Goal: Transaction & Acquisition: Purchase product/service

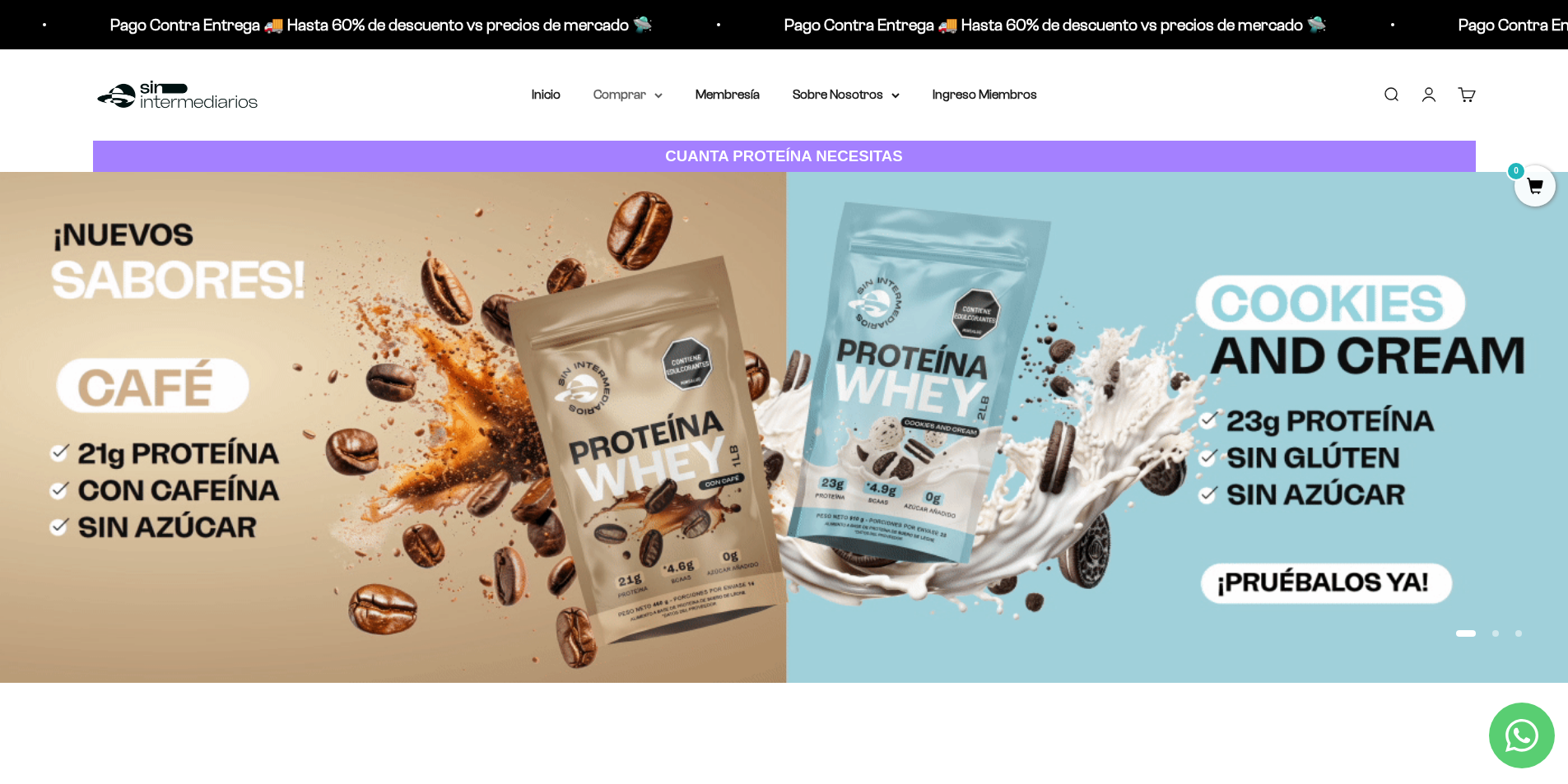
click at [636, 97] on summary "Comprar" at bounding box center [628, 95] width 69 height 22
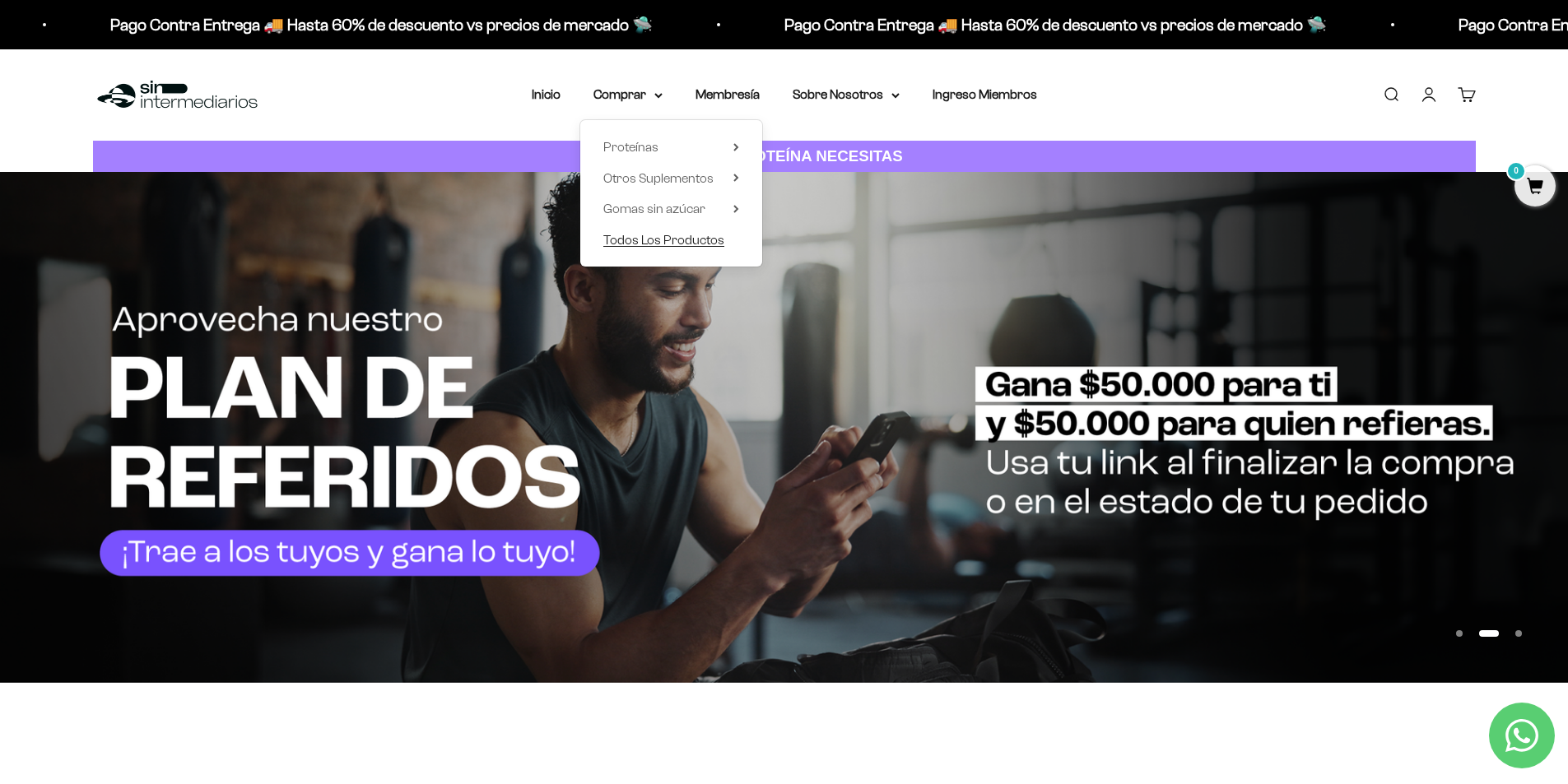
click at [687, 242] on span "Todos Los Productos" at bounding box center [664, 240] width 121 height 14
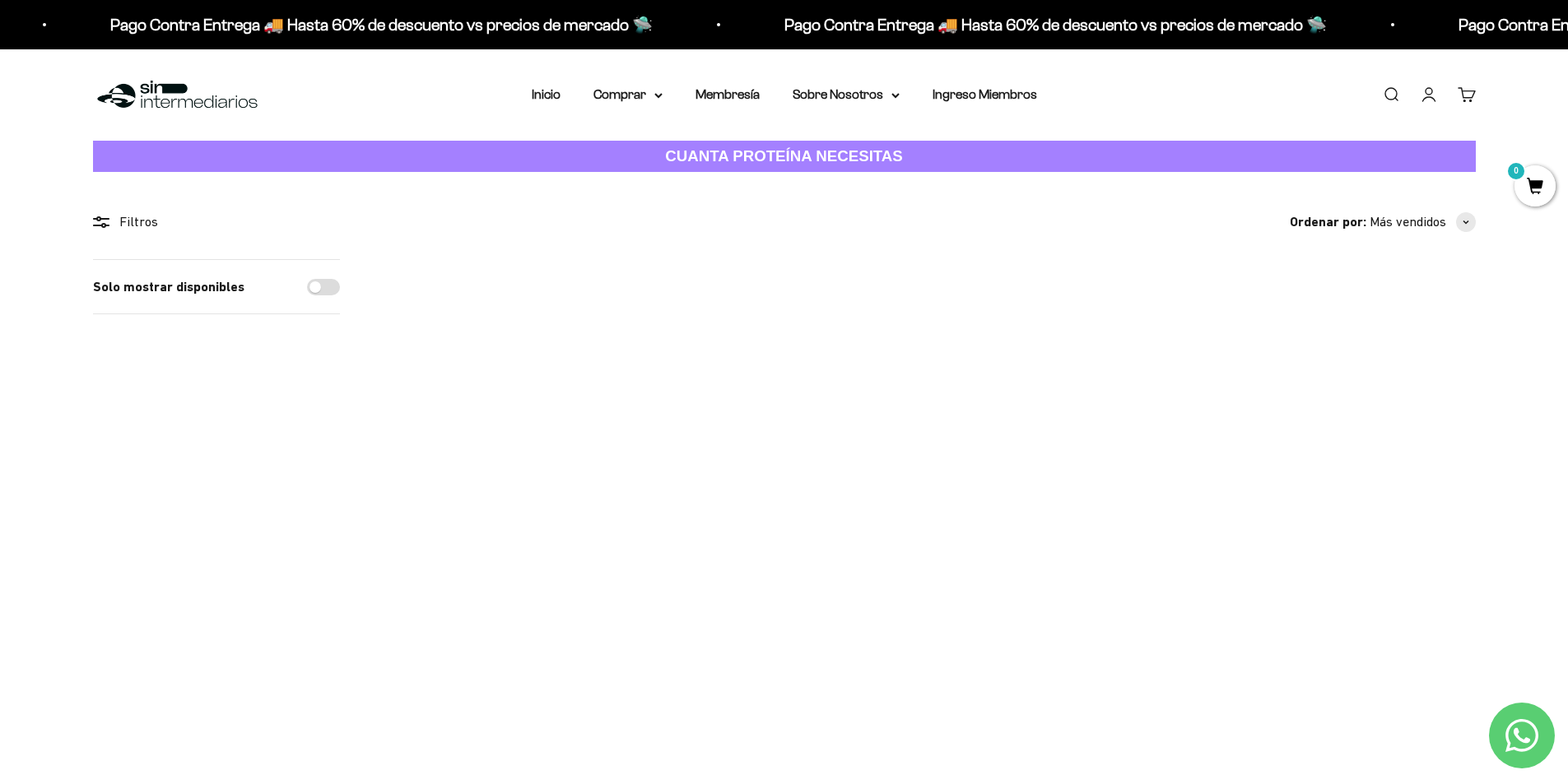
drag, startPoint x: 261, startPoint y: 543, endPoint x: 263, endPoint y: 305, distance: 238.0
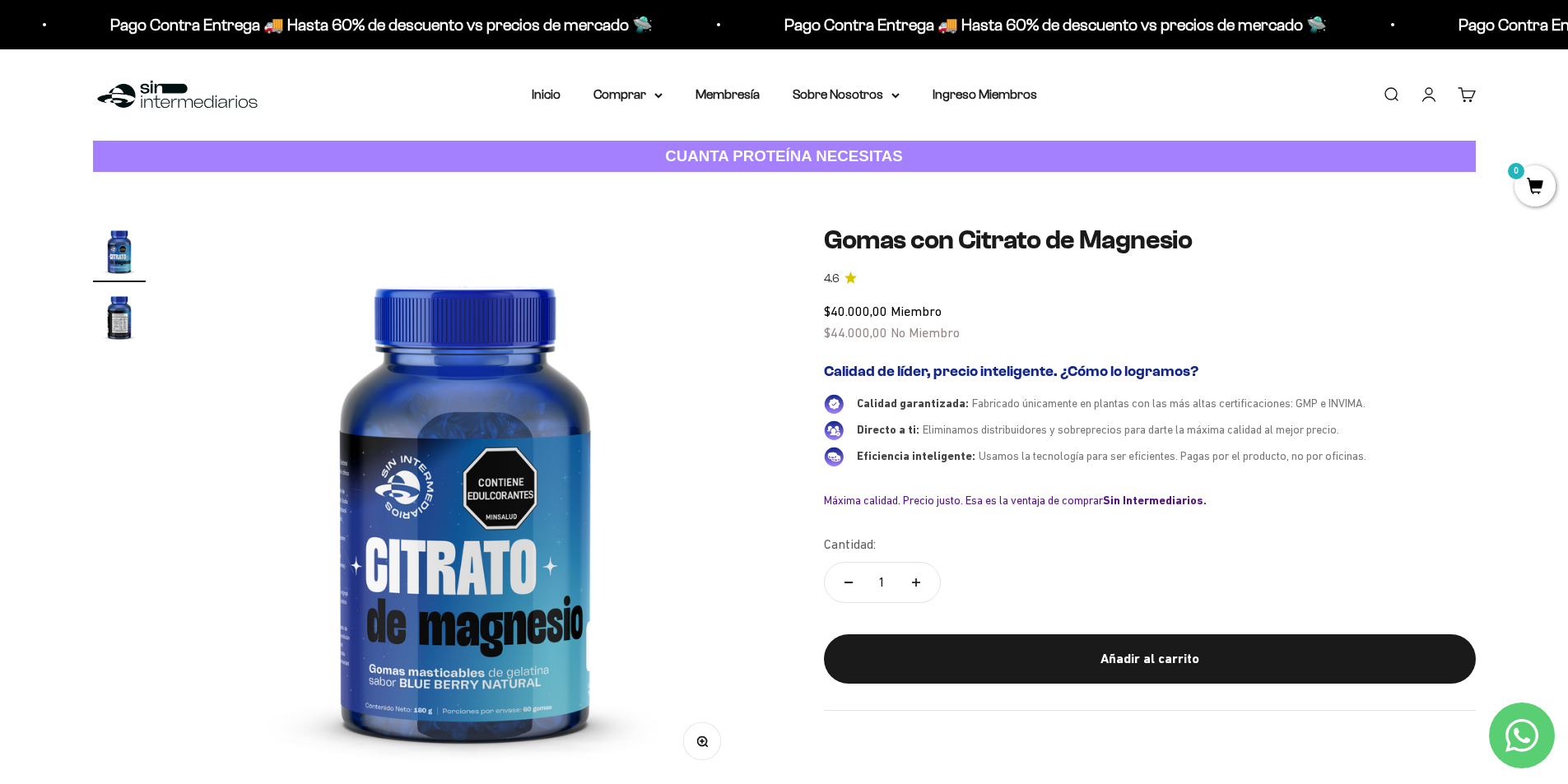
click at [93, 321] on img "Ir al artículo 2" at bounding box center [119, 316] width 52 height 52
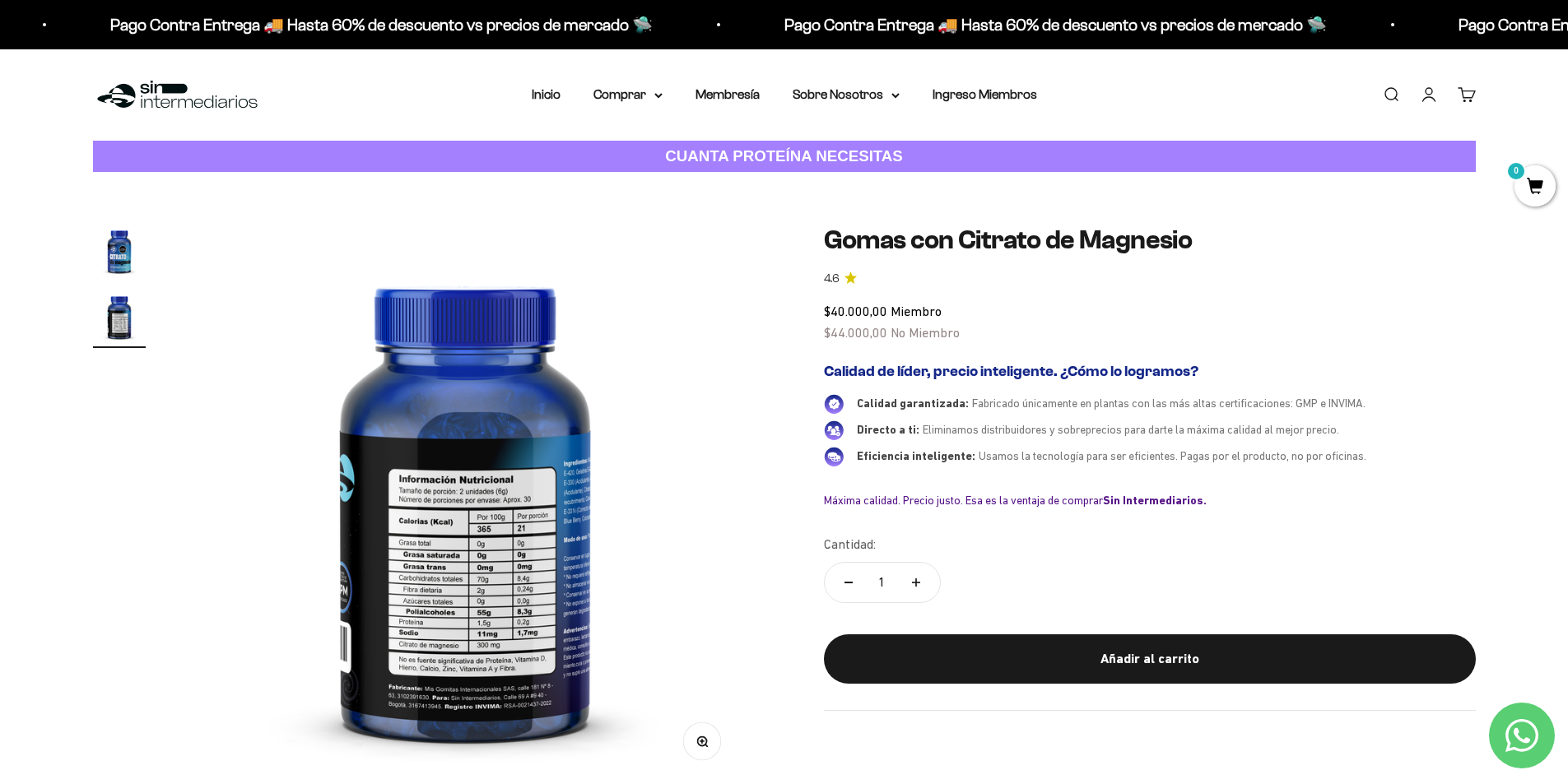
click at [455, 691] on img at bounding box center [465, 504] width 560 height 559
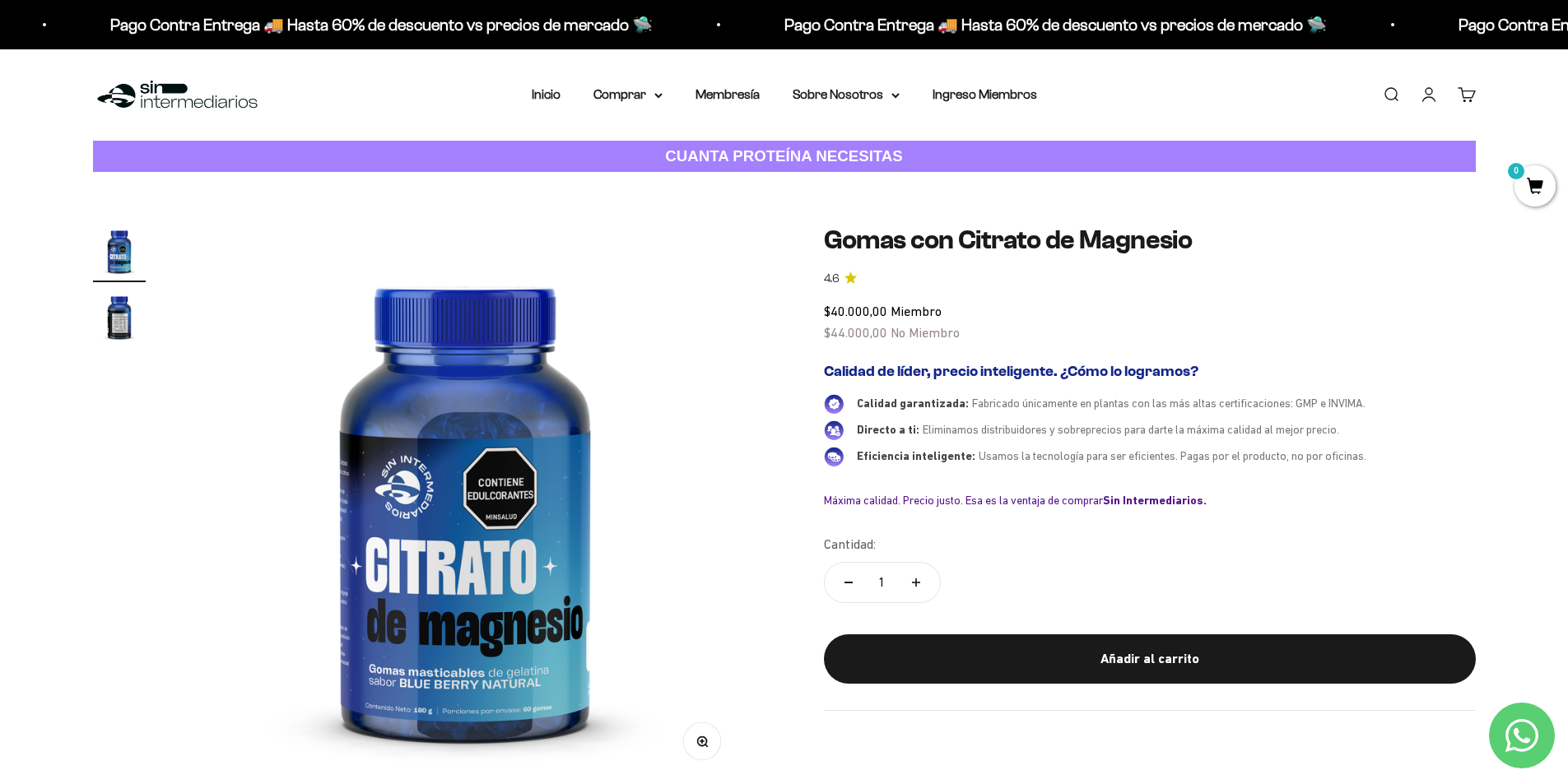
click at [585, 640] on img at bounding box center [465, 504] width 560 height 559
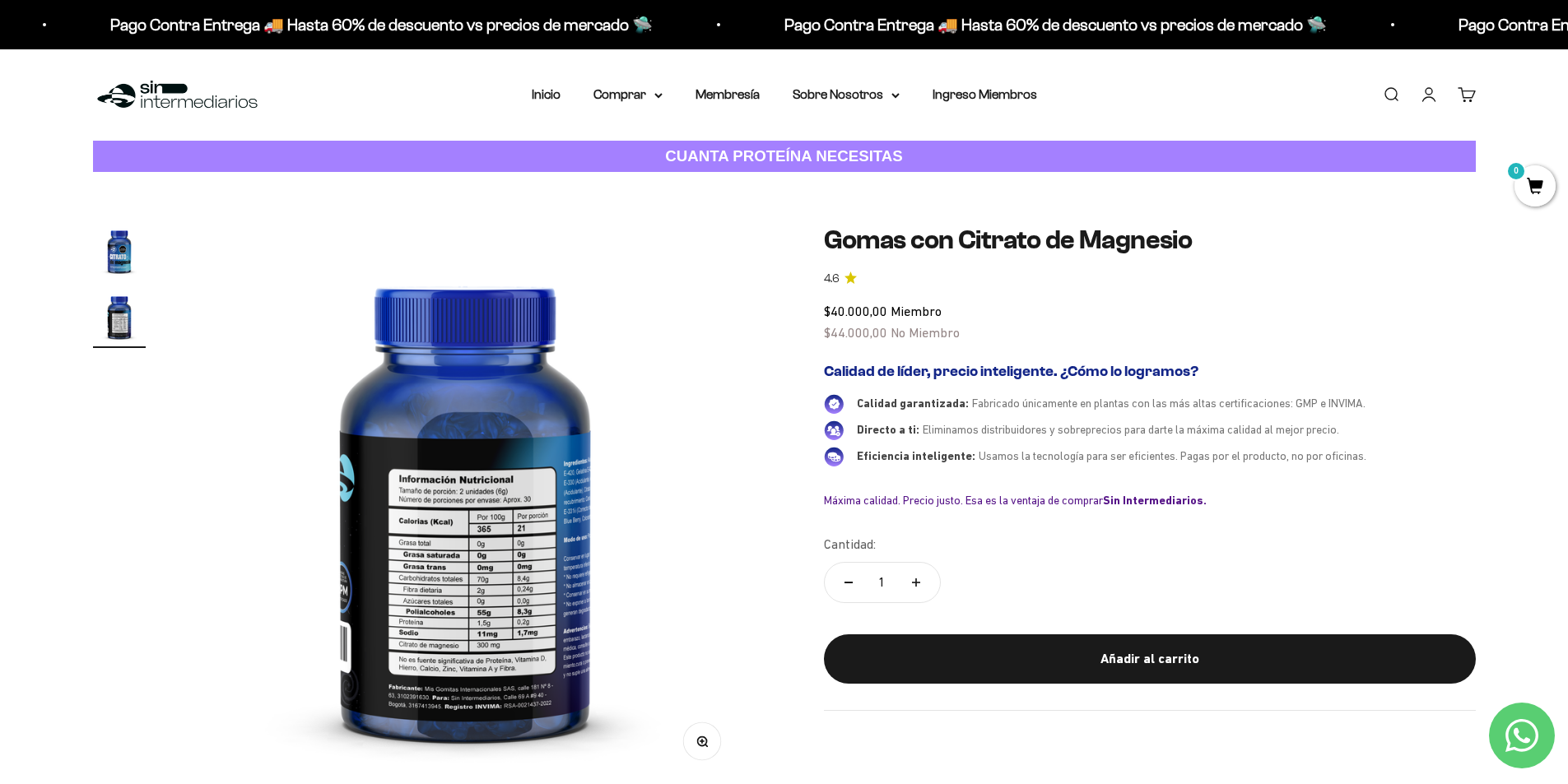
click at [336, 571] on img at bounding box center [465, 504] width 560 height 559
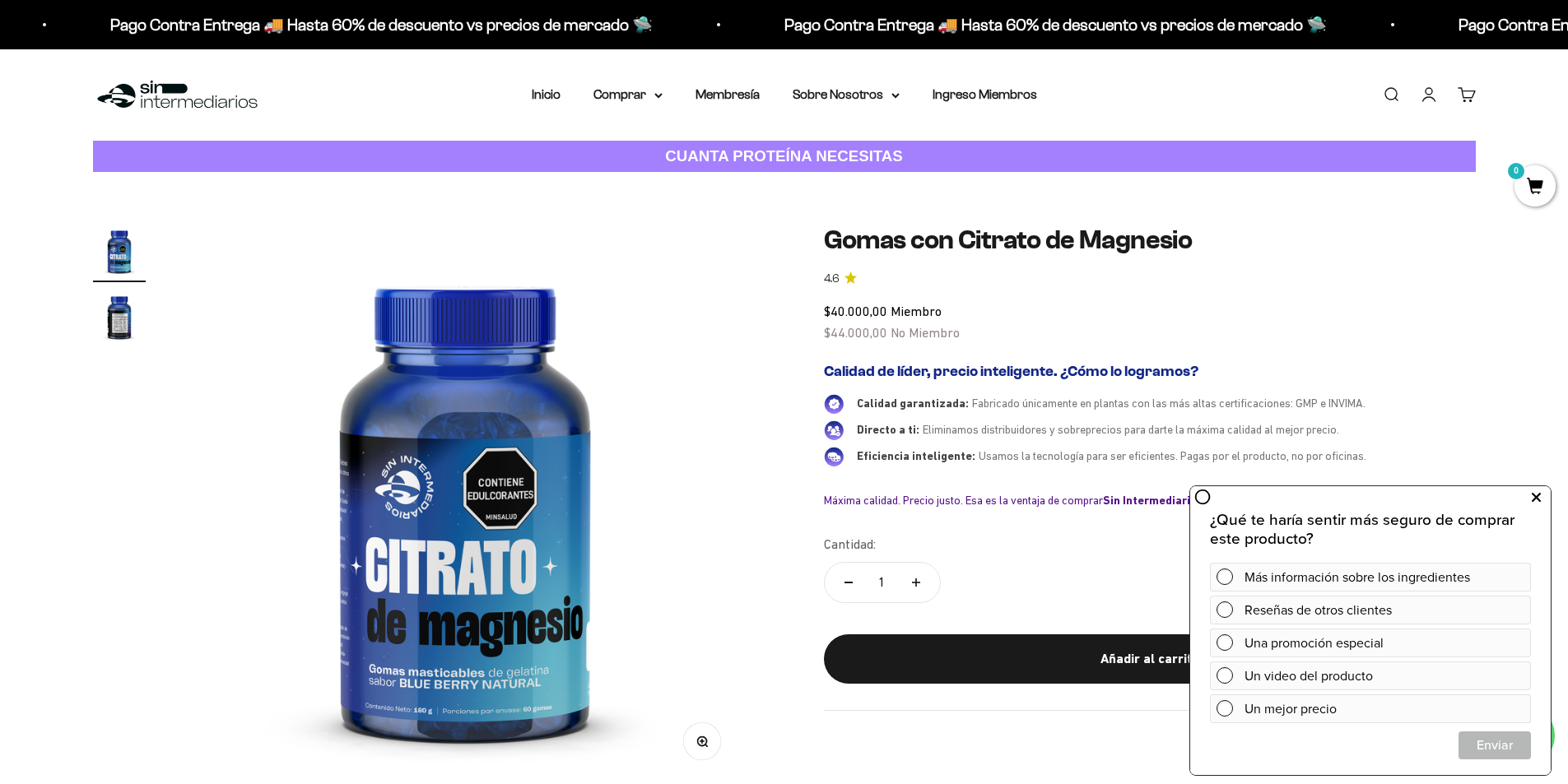
click at [1542, 502] on button at bounding box center [1536, 498] width 30 height 27
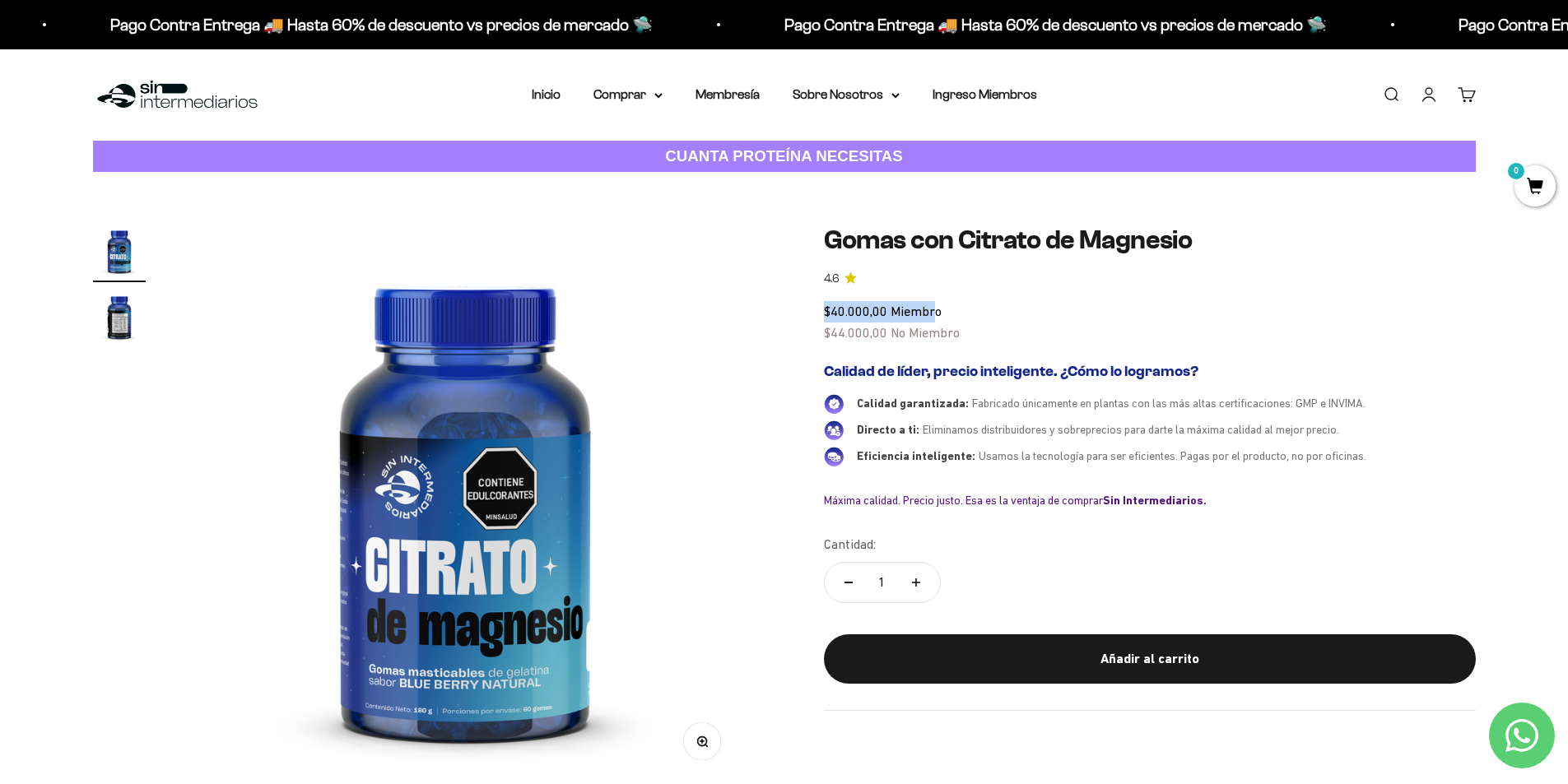
drag, startPoint x: 824, startPoint y: 316, endPoint x: 936, endPoint y: 312, distance: 112.1
click at [936, 312] on span "$40.000,00 Miembro" at bounding box center [883, 311] width 118 height 15
click at [969, 339] on div "$40.000,00 Miembro $44.000,00 No Miembro" at bounding box center [1150, 322] width 652 height 42
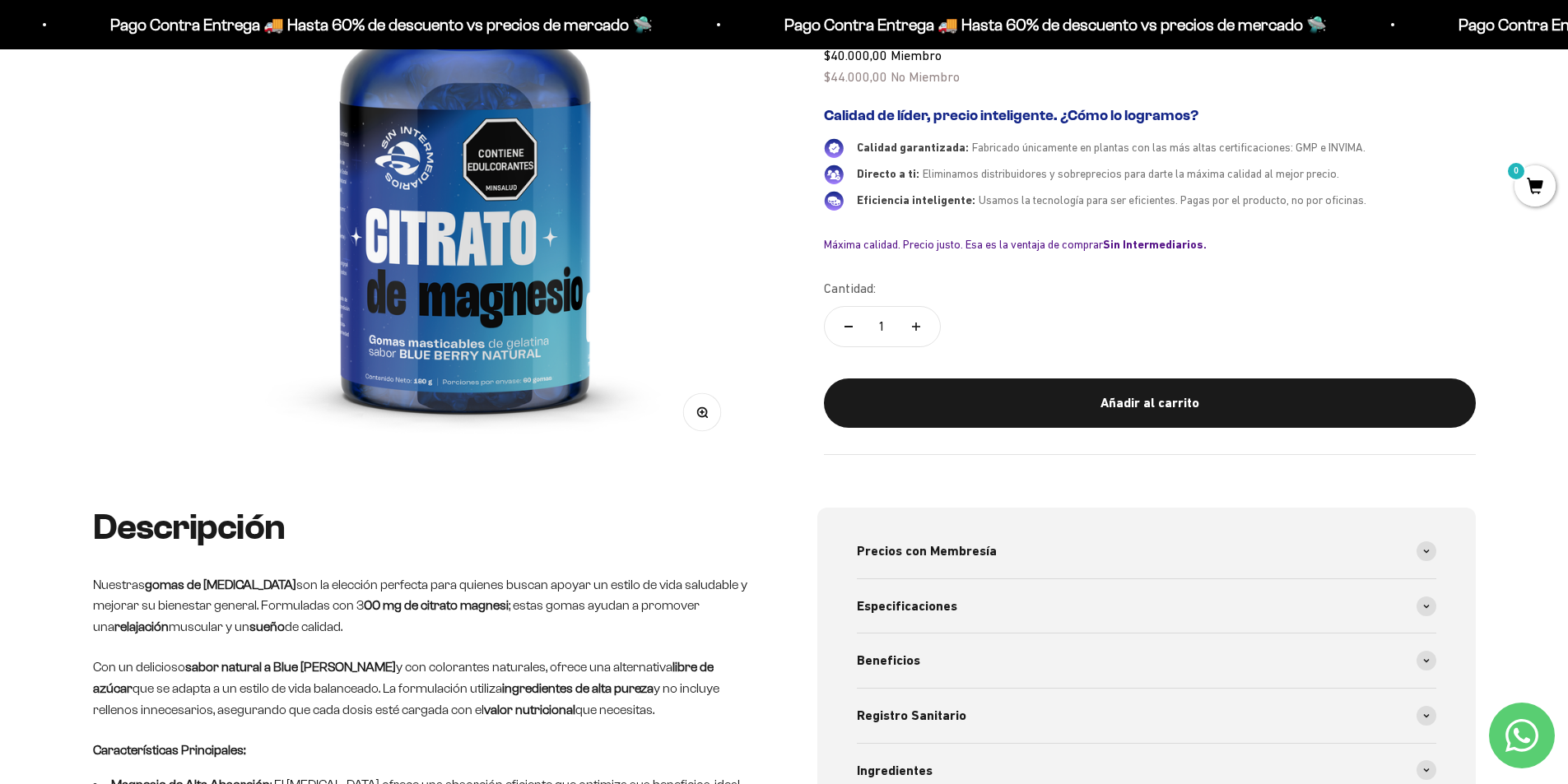
scroll to position [740, 0]
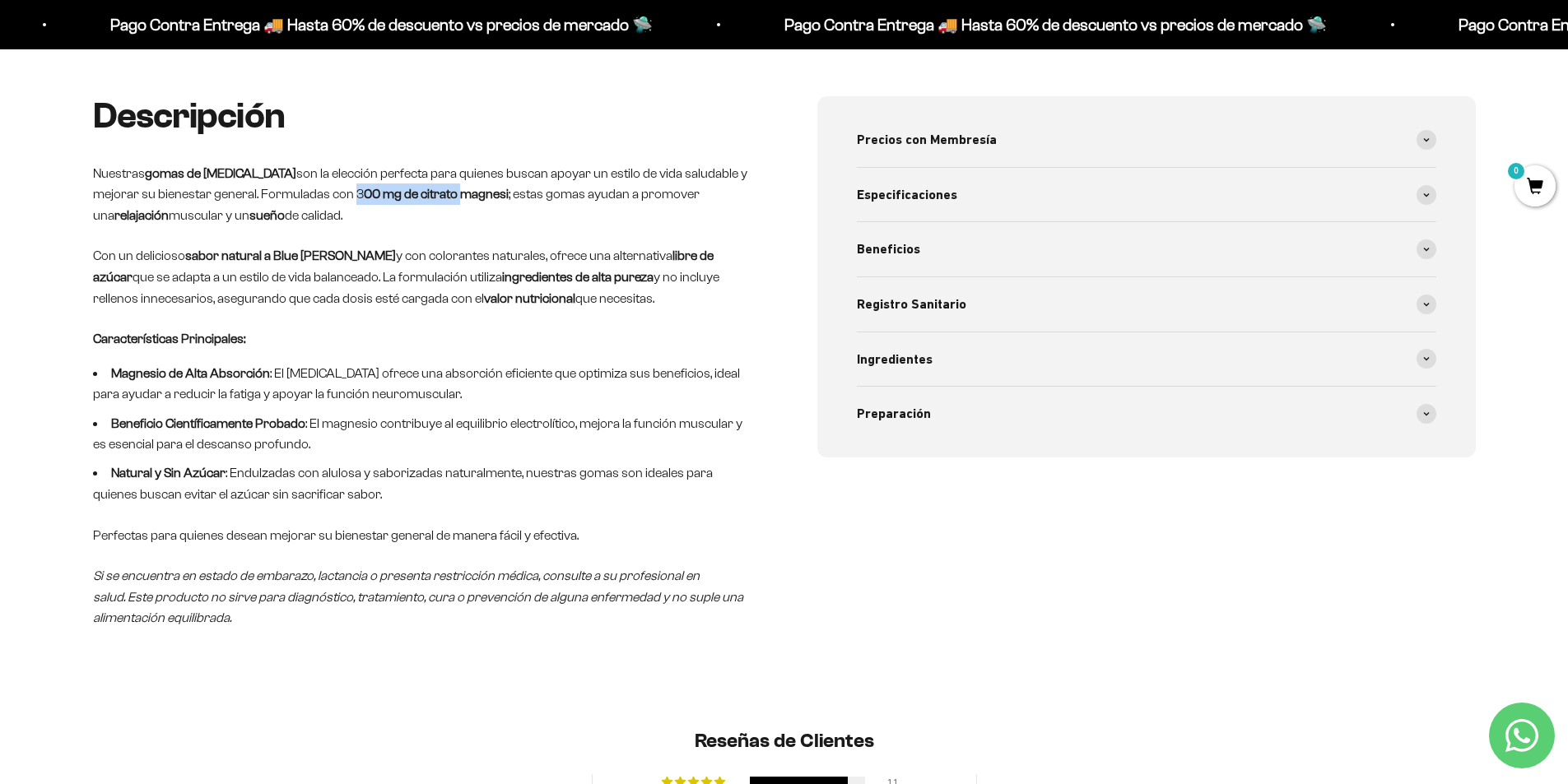
drag, startPoint x: 415, startPoint y: 199, endPoint x: 526, endPoint y: 193, distance: 111.2
click at [526, 193] on p "Nuestras gomas de Citrato de Magnesio son la elección perfecta para quienes bus…" at bounding box center [422, 195] width 659 height 63
click at [560, 203] on p "Nuestras gomas de Citrato de Magnesio son la elección perfecta para quienes bus…" at bounding box center [422, 195] width 659 height 63
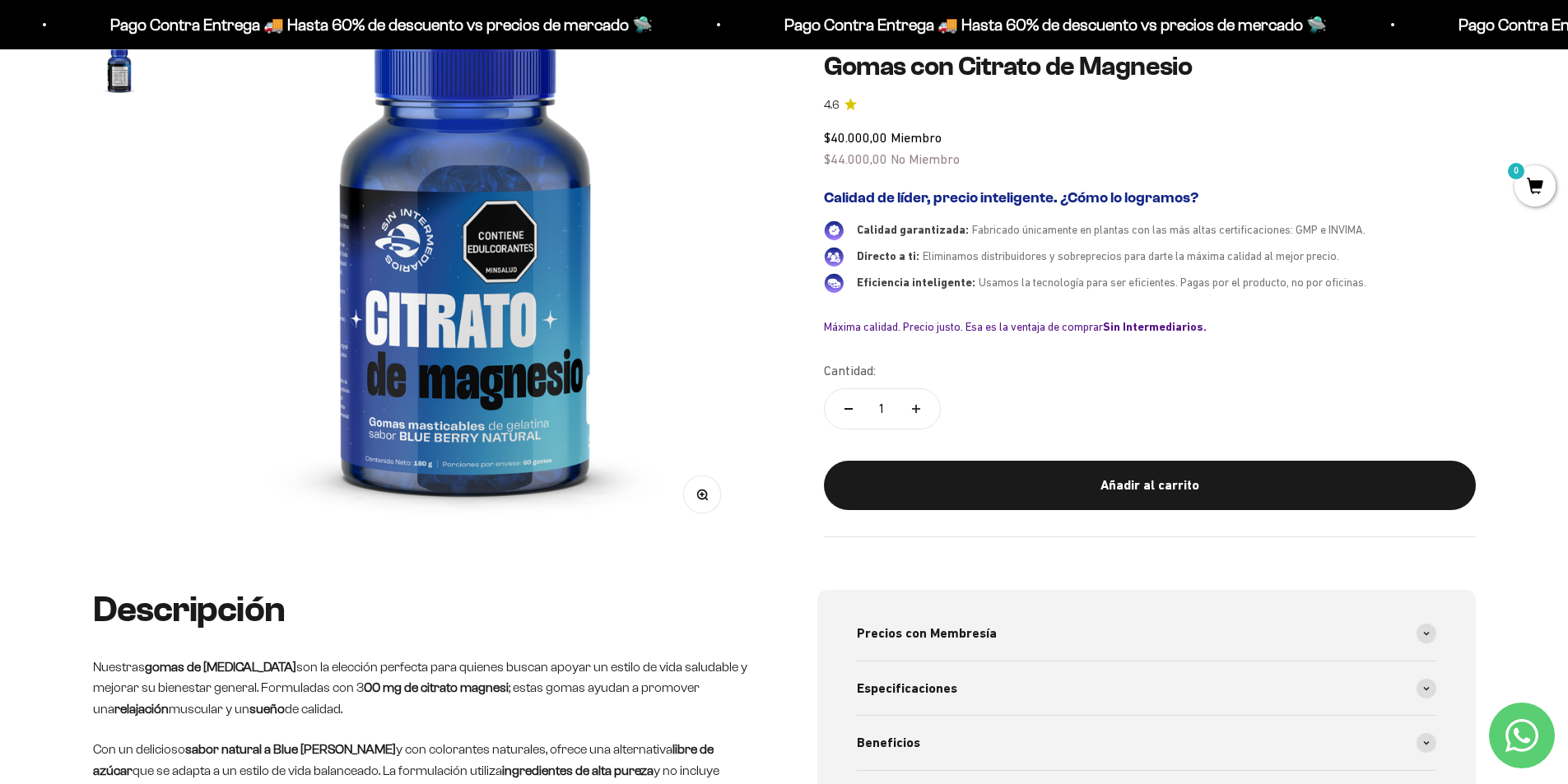
scroll to position [0, 0]
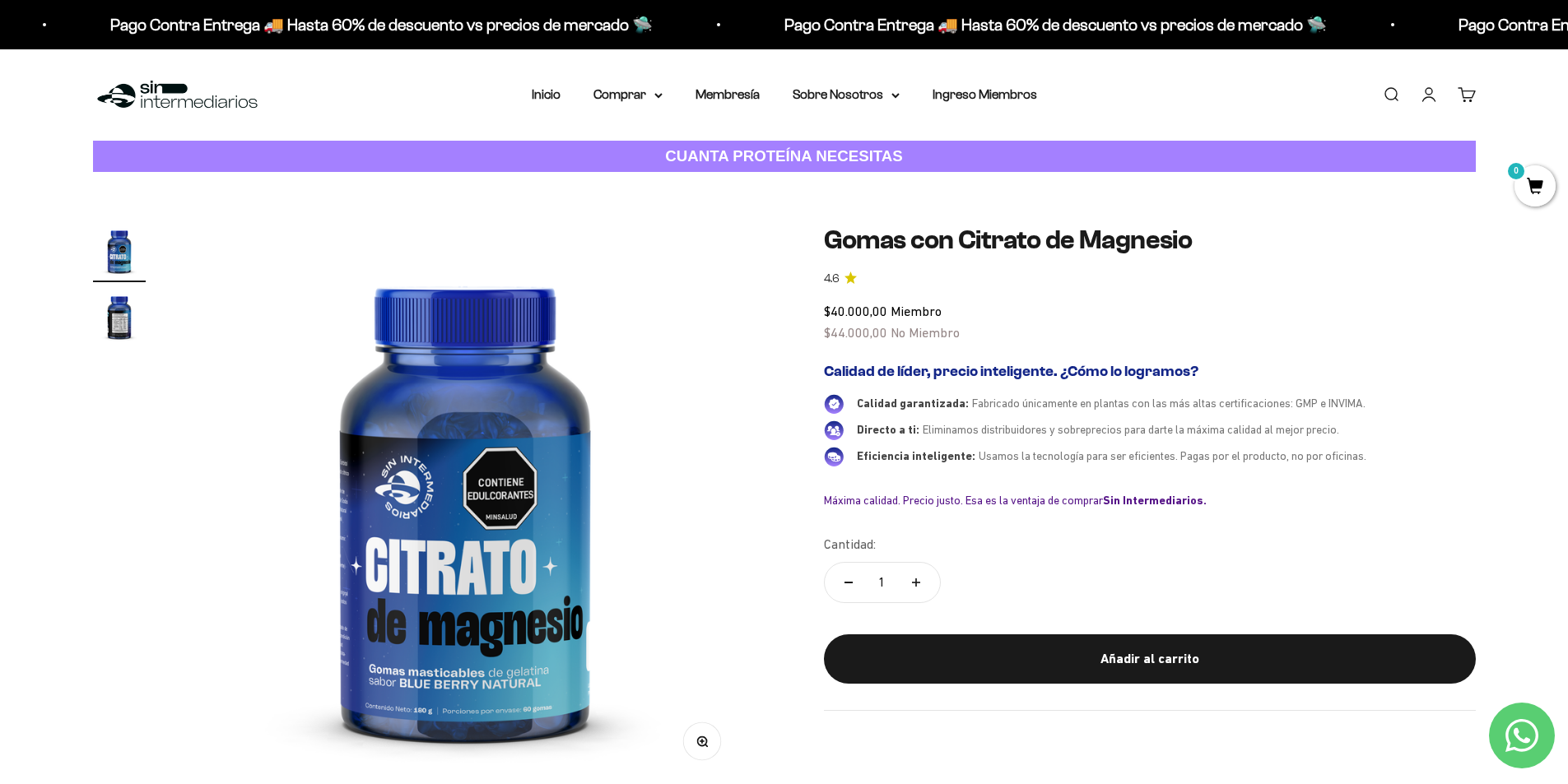
click at [585, 583] on img at bounding box center [465, 504] width 560 height 559
